Goal: Check status

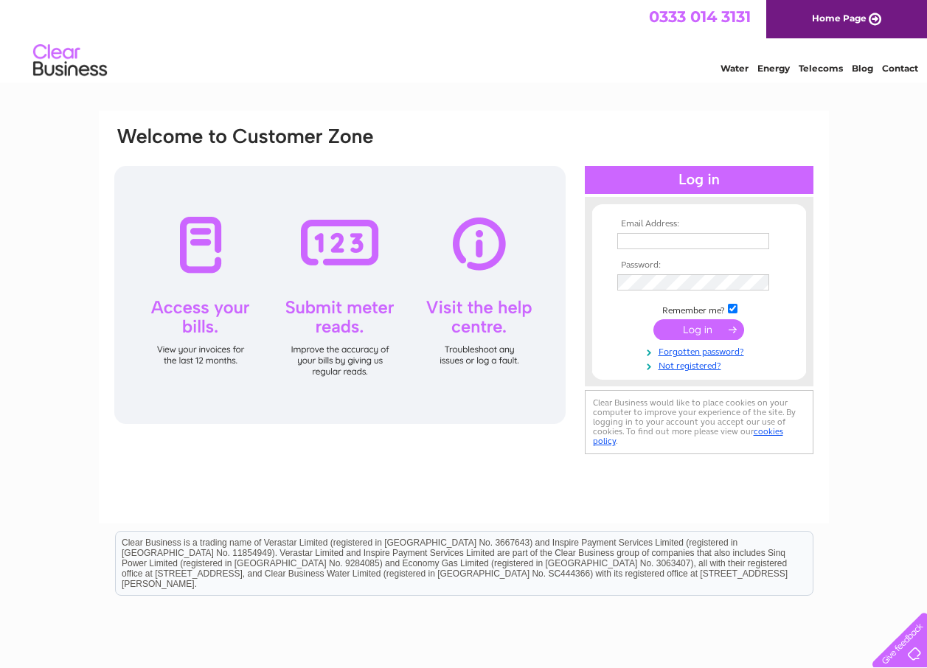
click at [619, 234] on input "text" at bounding box center [693, 241] width 152 height 16
type input "e.g.grimshaw@talktalk.net"
click at [703, 328] on input "submit" at bounding box center [698, 329] width 91 height 21
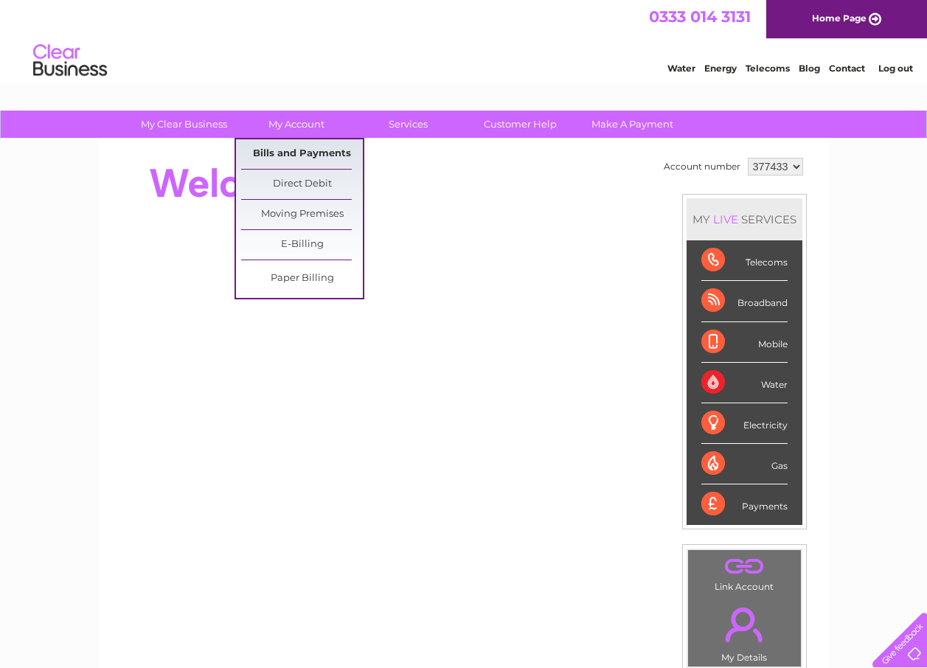
click at [292, 155] on link "Bills and Payments" at bounding box center [302, 153] width 122 height 29
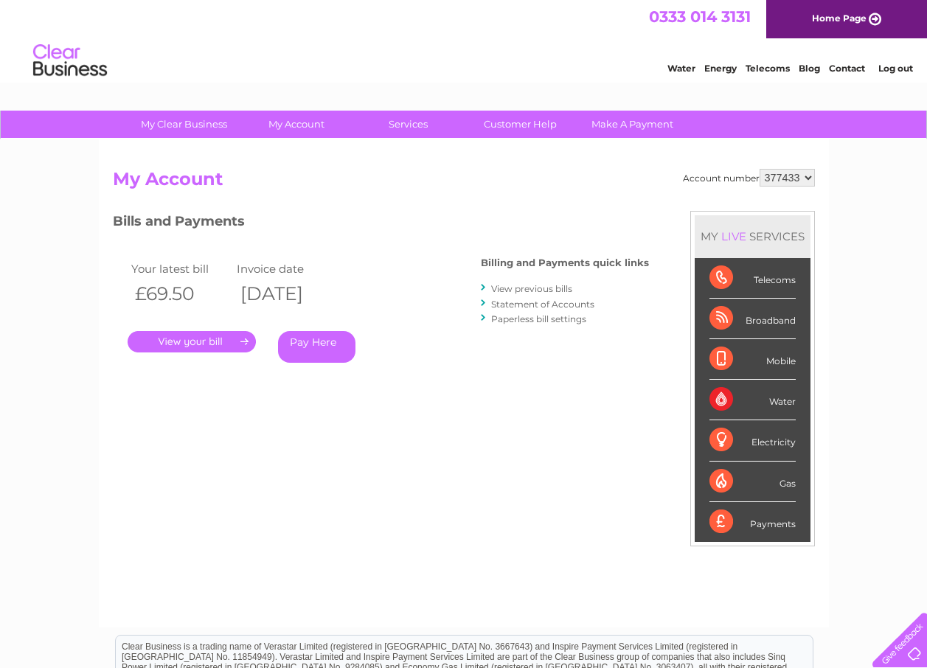
click at [186, 338] on link "." at bounding box center [192, 341] width 128 height 21
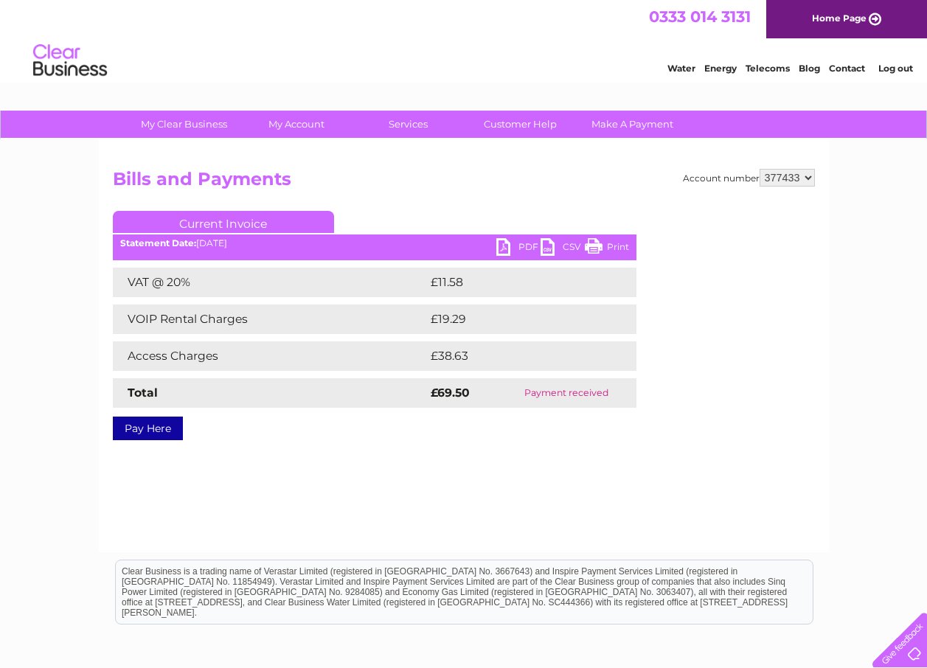
click at [504, 244] on link "PDF" at bounding box center [518, 248] width 44 height 21
